Goal: Communication & Community: Participate in discussion

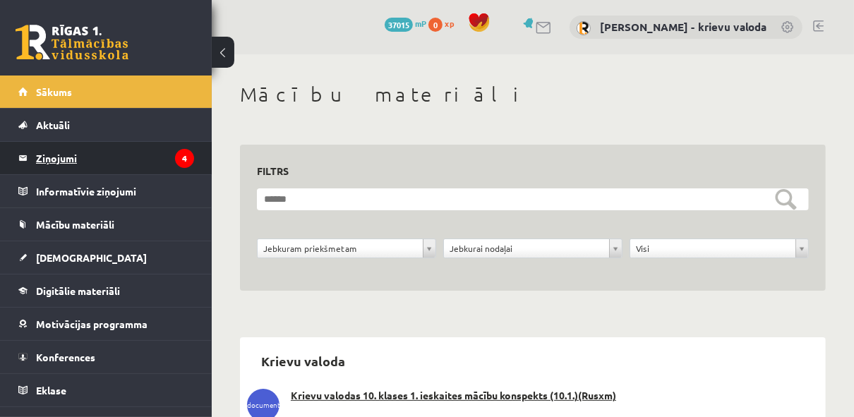
click at [55, 157] on legend "Ziņojumi 4" at bounding box center [115, 158] width 158 height 32
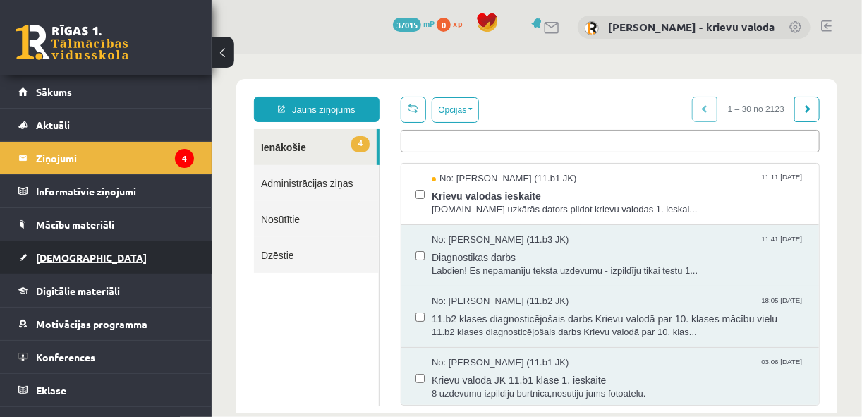
click at [66, 256] on span "[DEMOGRAPHIC_DATA]" at bounding box center [91, 257] width 111 height 13
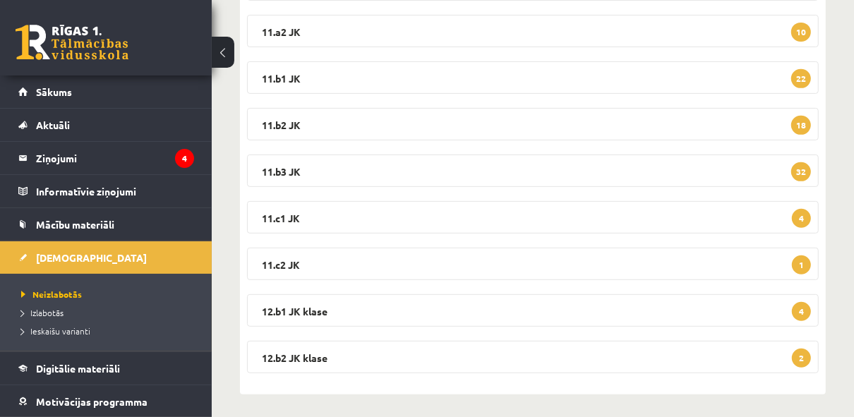
scroll to position [389, 0]
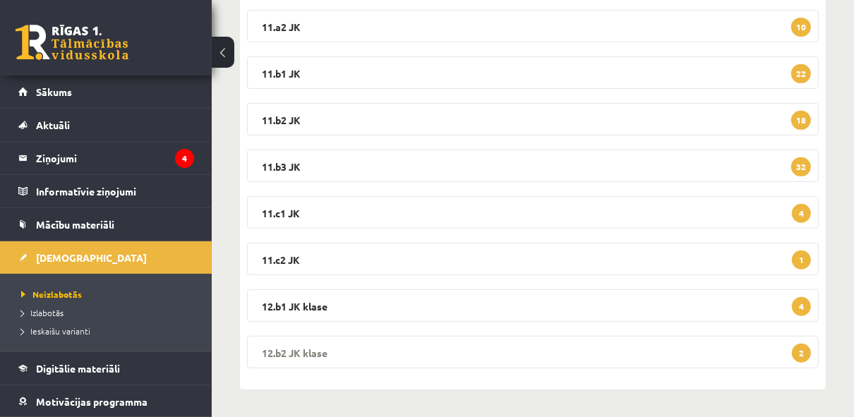
click at [508, 336] on legend "12.b2 JK klase 2" at bounding box center [532, 352] width 571 height 32
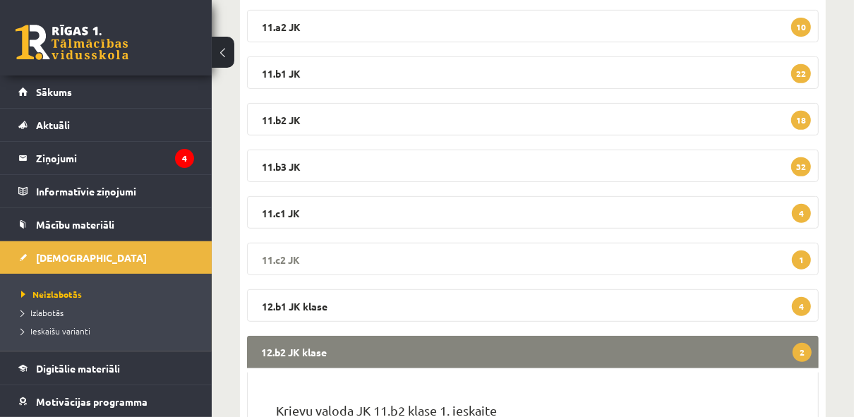
click at [415, 256] on legend "11.c2 JK 1" at bounding box center [532, 259] width 571 height 32
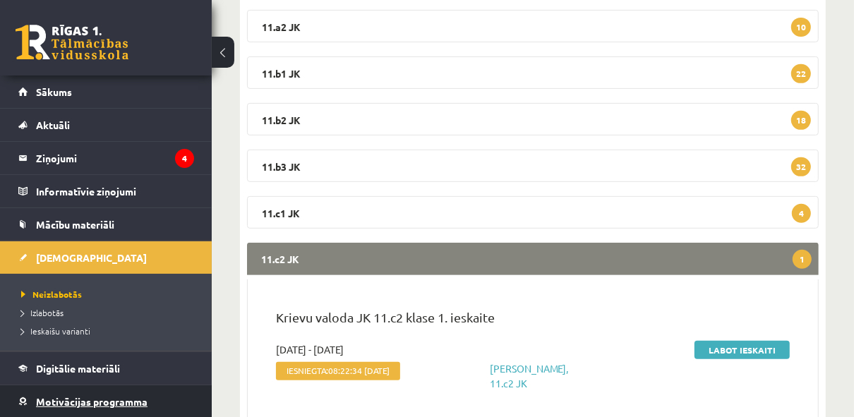
scroll to position [97, 0]
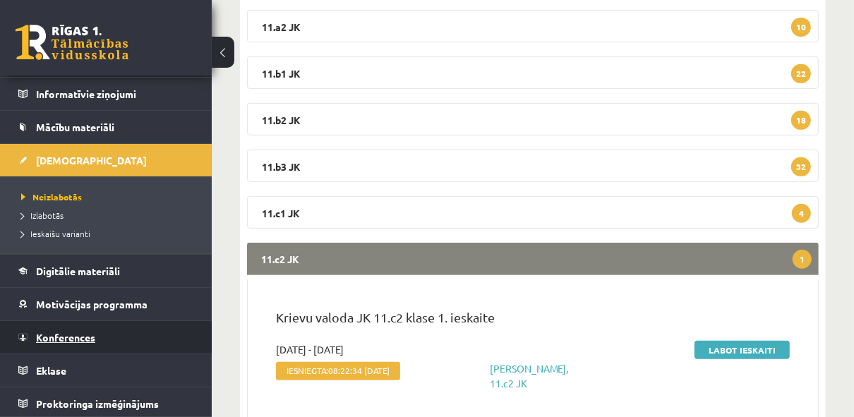
click at [67, 335] on span "Konferences" at bounding box center [65, 337] width 59 height 13
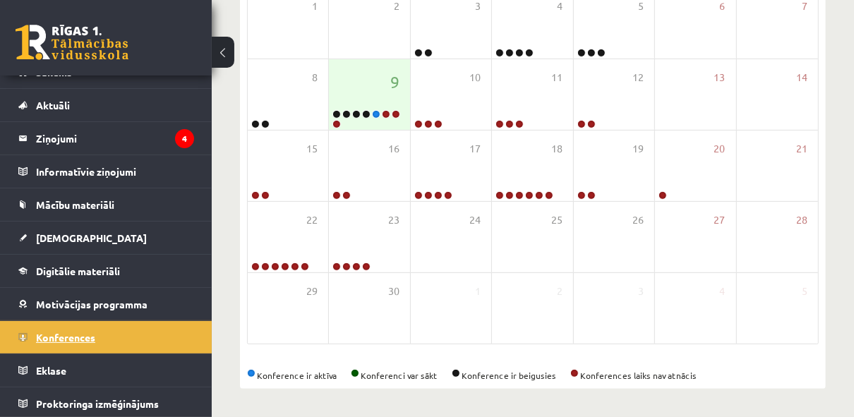
scroll to position [294, 0]
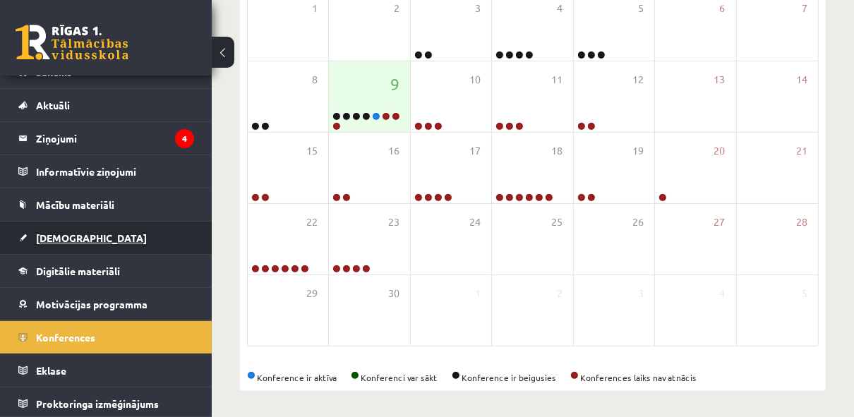
click at [49, 239] on span "[DEMOGRAPHIC_DATA]" at bounding box center [91, 237] width 111 height 13
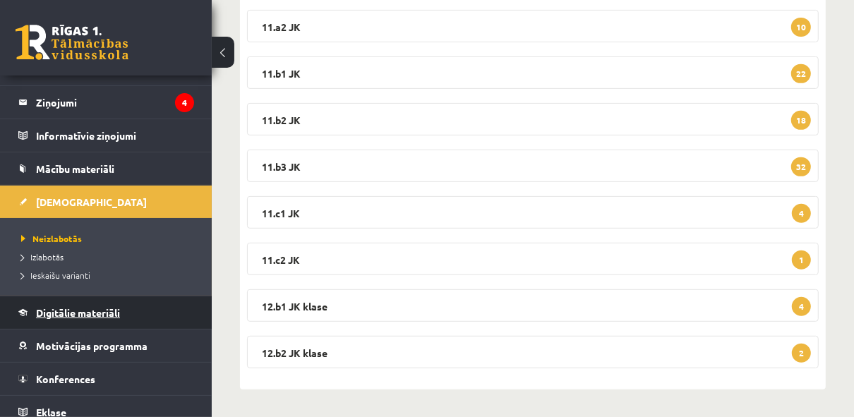
scroll to position [97, 0]
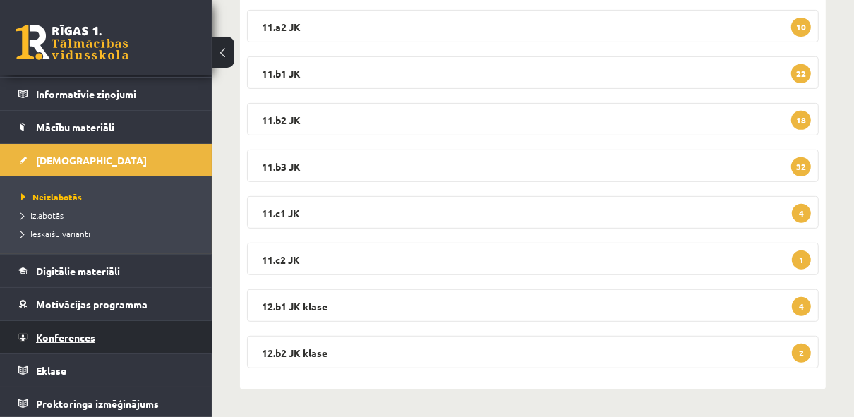
click at [80, 336] on span "Konferences" at bounding box center [65, 337] width 59 height 13
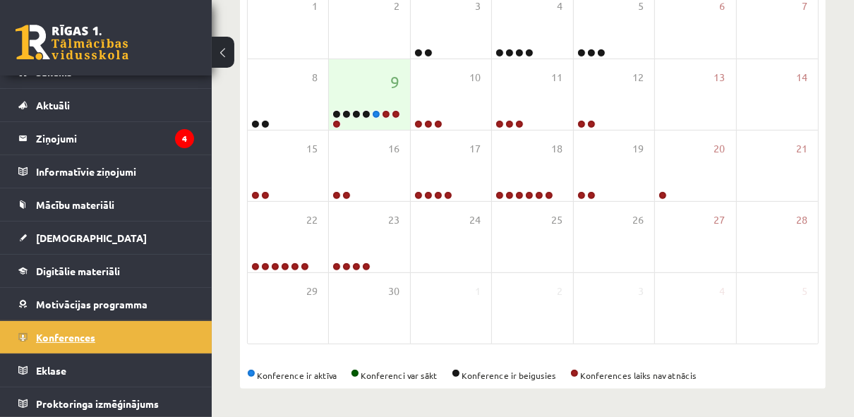
scroll to position [294, 0]
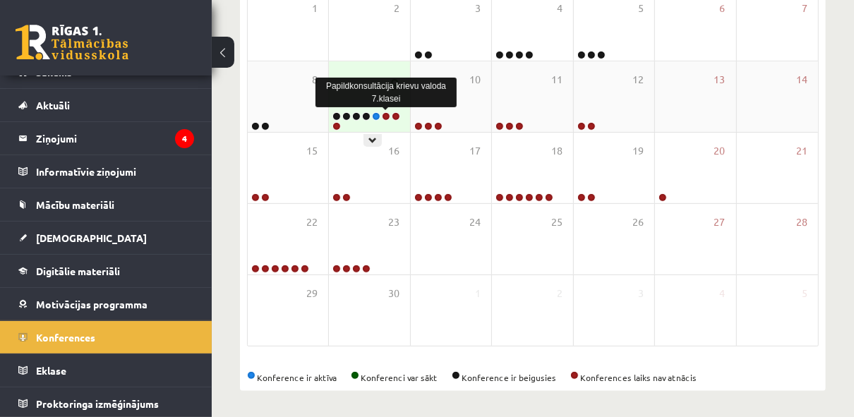
click at [382, 113] on link at bounding box center [386, 116] width 8 height 8
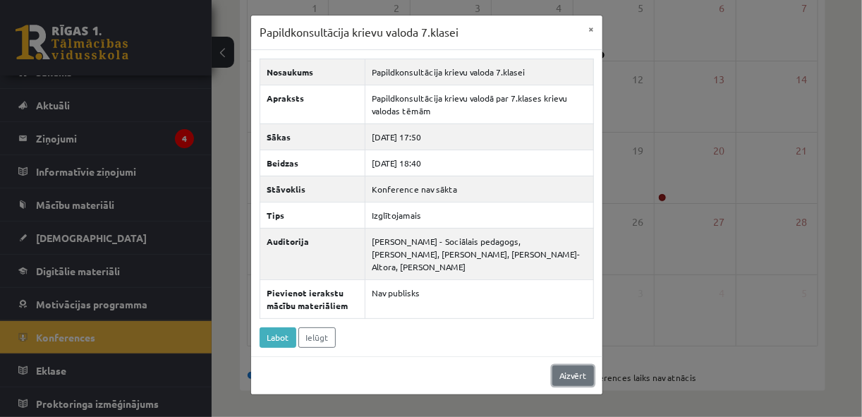
click at [583, 372] on link "Aizvērt" at bounding box center [573, 375] width 42 height 20
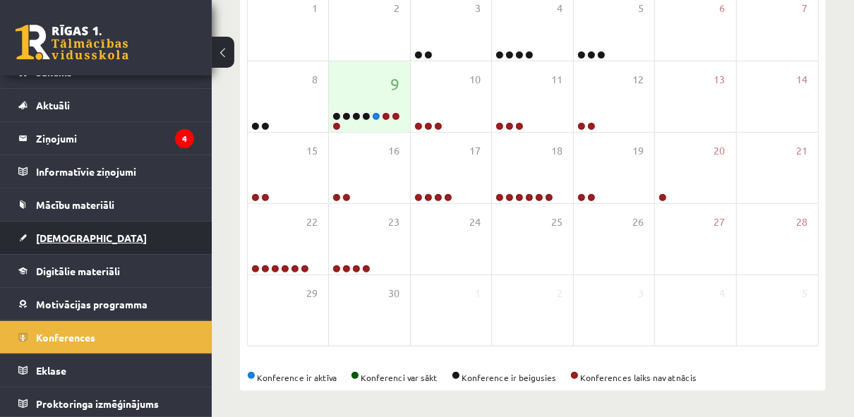
click at [61, 235] on span "[DEMOGRAPHIC_DATA]" at bounding box center [91, 237] width 111 height 13
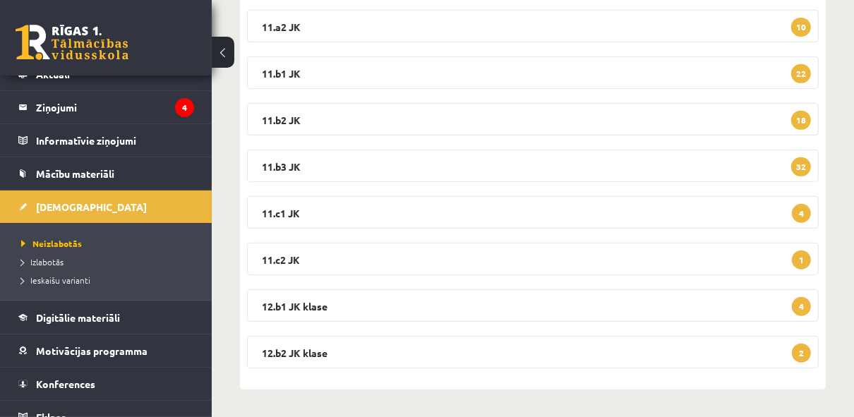
scroll to position [97, 0]
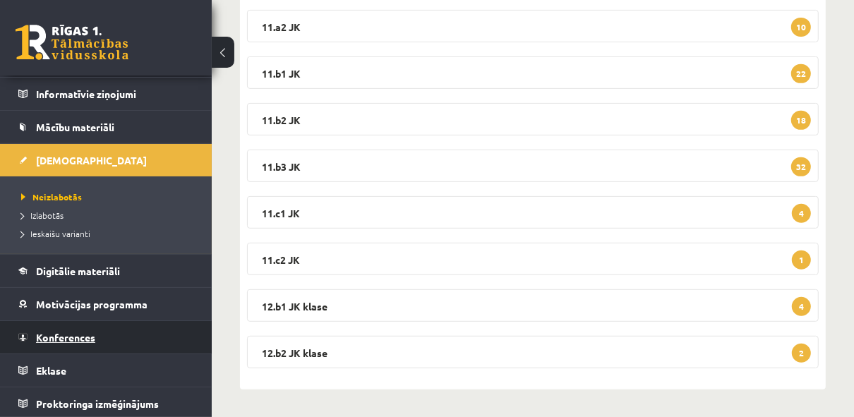
click at [78, 334] on span "Konferences" at bounding box center [65, 337] width 59 height 13
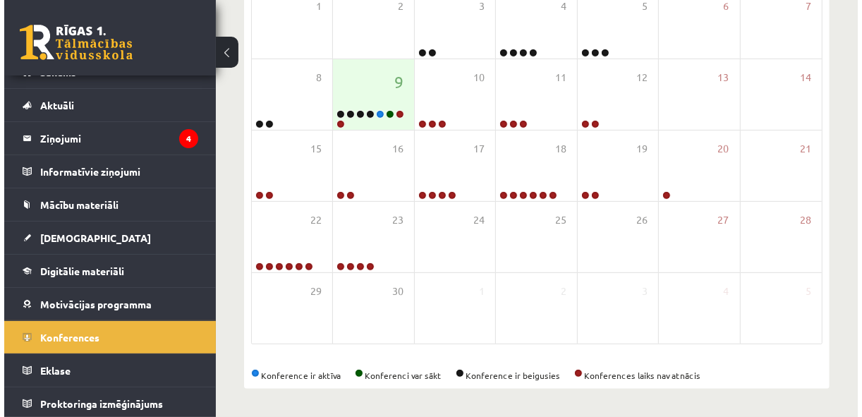
scroll to position [294, 0]
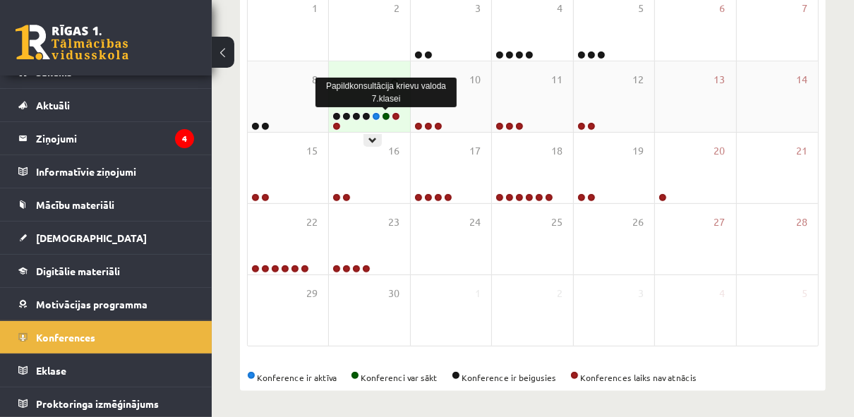
click at [384, 116] on link at bounding box center [386, 116] width 8 height 8
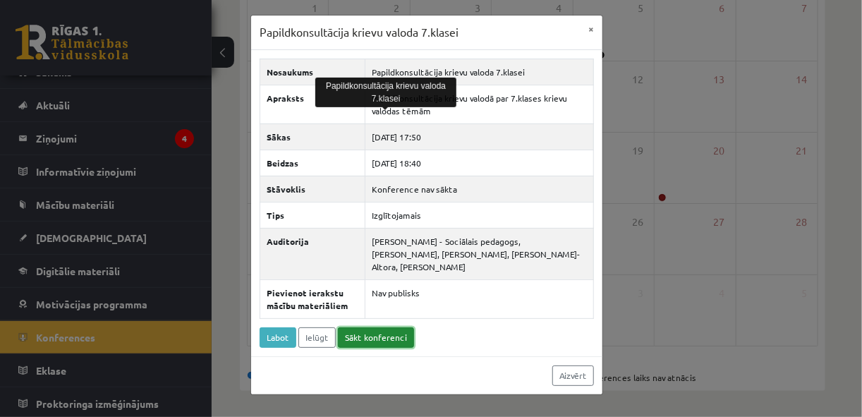
click at [379, 335] on link "Sākt konferenci" at bounding box center [376, 337] width 76 height 20
